Goal: Task Accomplishment & Management: Use online tool/utility

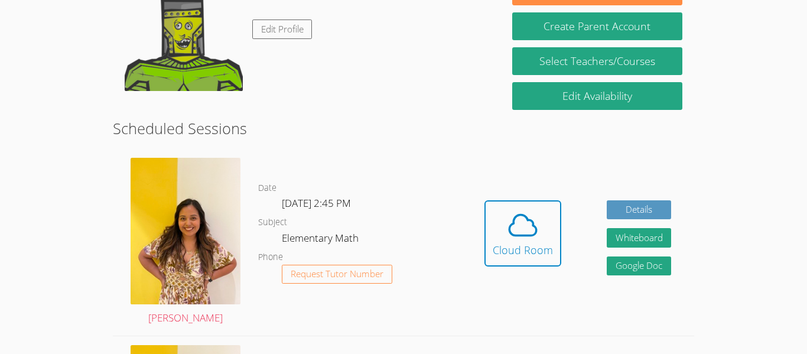
scroll to position [109, 0]
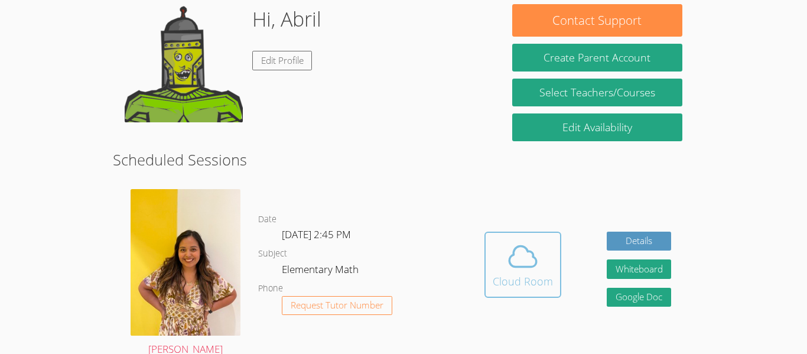
click at [512, 262] on icon at bounding box center [522, 256] width 33 height 33
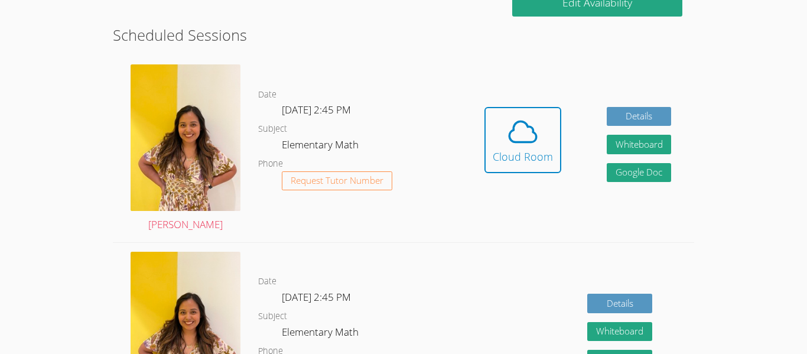
scroll to position [232, 0]
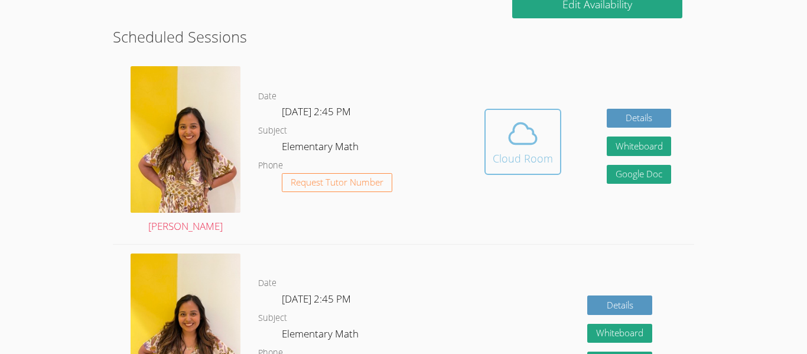
click at [525, 129] on icon at bounding box center [522, 133] width 33 height 33
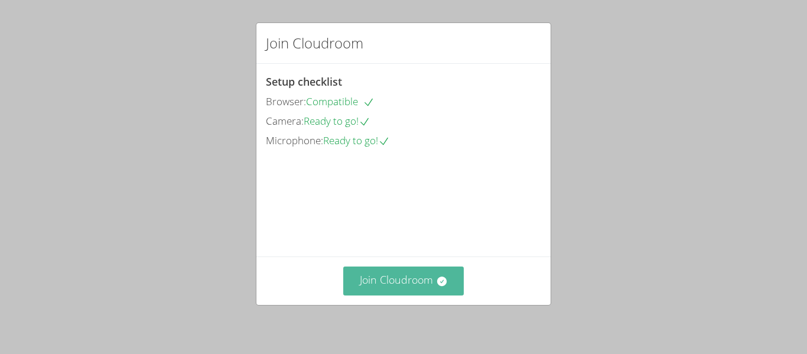
click at [426, 276] on button "Join Cloudroom" at bounding box center [403, 280] width 121 height 29
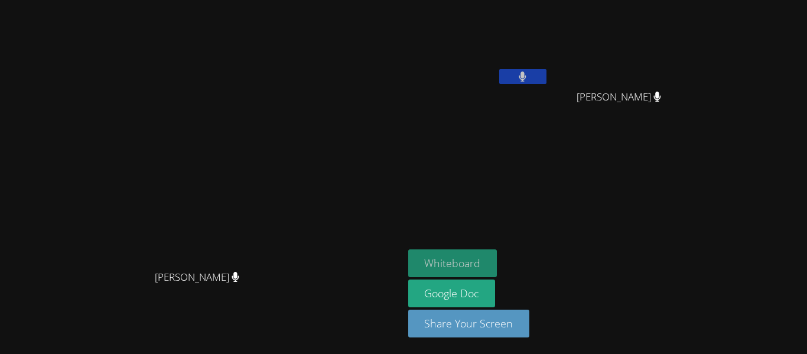
click at [497, 262] on button "Whiteboard" at bounding box center [452, 263] width 89 height 28
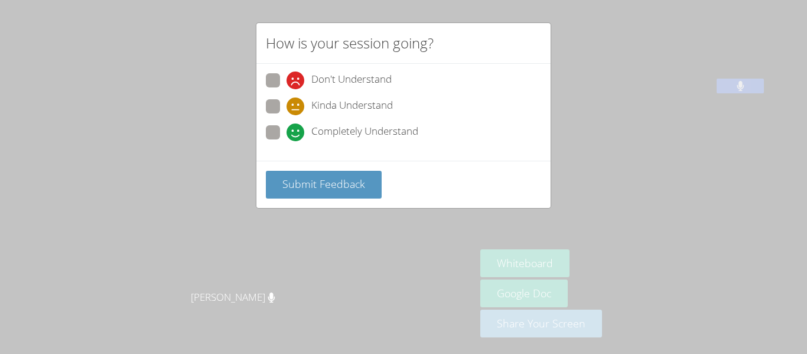
click at [335, 128] on span "Completely Understand" at bounding box center [364, 132] width 107 height 18
click at [297, 128] on input "Completely Understand" at bounding box center [291, 130] width 10 height 10
radio input "true"
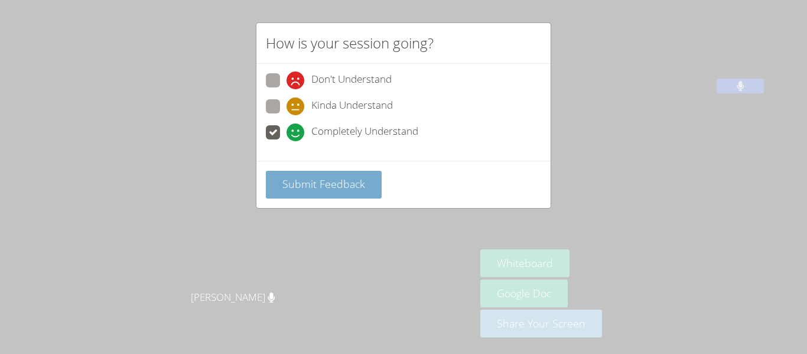
click at [323, 174] on button "Submit Feedback" at bounding box center [324, 185] width 116 height 28
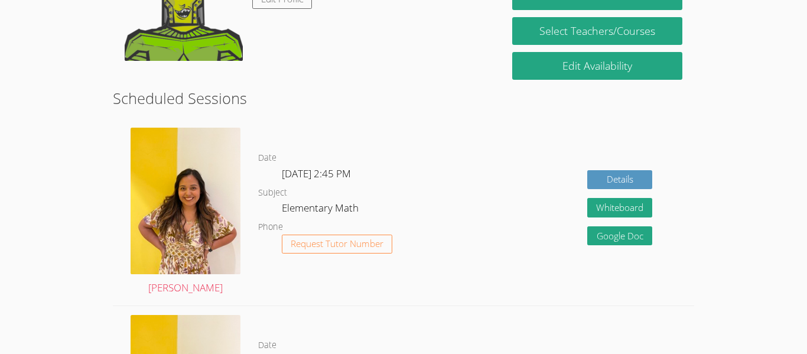
scroll to position [128, 0]
